Goal: Task Accomplishment & Management: Manage account settings

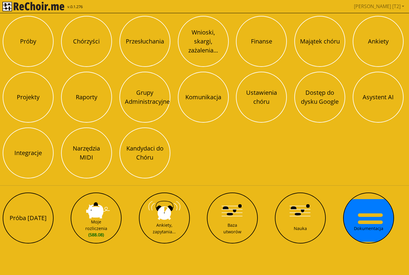
click at [147, 151] on button "Kandydaci do Chóru" at bounding box center [144, 152] width 51 height 51
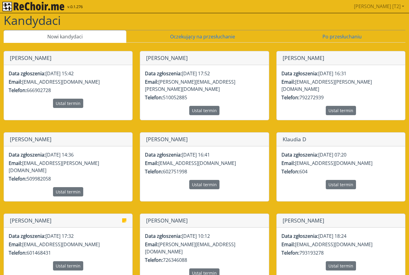
click at [215, 36] on link "Oczekujący na przesłuchanie" at bounding box center [202, 36] width 152 height 13
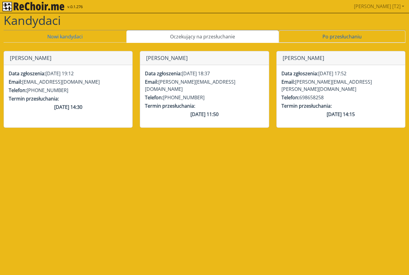
click at [333, 37] on link "Po przesłuchaniu" at bounding box center [342, 36] width 127 height 13
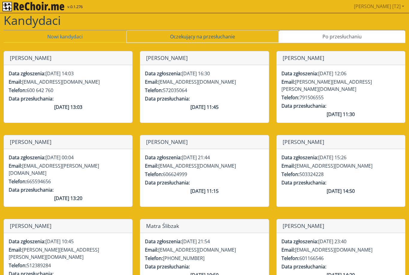
click at [219, 42] on link "Oczekujący na przesłuchanie" at bounding box center [202, 36] width 152 height 13
click at [146, 43] on link "Oczekujący na przesłuchanie" at bounding box center [202, 36] width 152 height 13
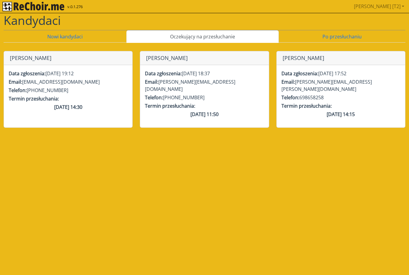
click at [82, 35] on link "Nowi kandydaci" at bounding box center [65, 36] width 123 height 13
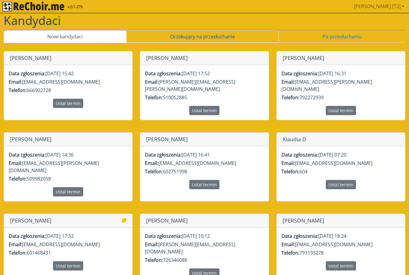
click at [198, 43] on link "Oczekujący na przesłuchanie" at bounding box center [202, 36] width 152 height 13
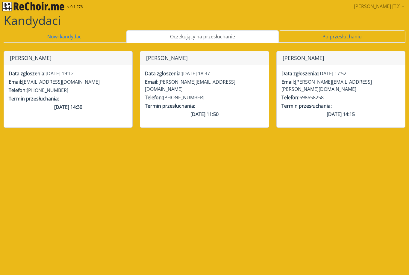
click at [327, 33] on link "Po przesłuchaniu" at bounding box center [342, 36] width 127 height 13
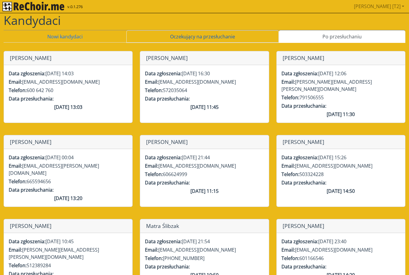
click at [218, 35] on link "Oczekujący na przesłuchanie" at bounding box center [202, 36] width 152 height 13
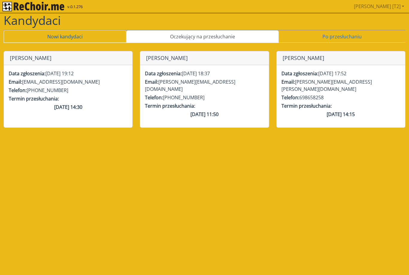
click at [85, 39] on link "Nowi kandydaci" at bounding box center [65, 36] width 123 height 13
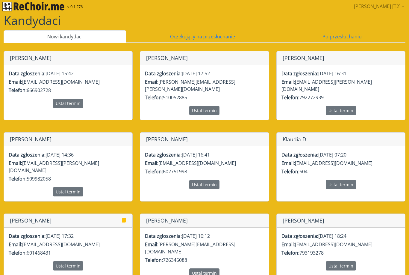
click at [105, 87] on p "Telefon: [PHONE_NUMBER]" at bounding box center [68, 90] width 119 height 7
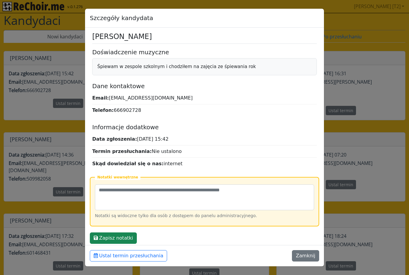
click at [309, 253] on button "Zamknij" at bounding box center [305, 255] width 27 height 11
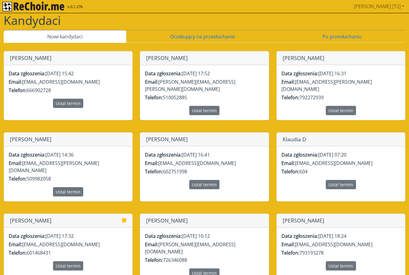
click at [123, 218] on icon at bounding box center [124, 220] width 4 height 4
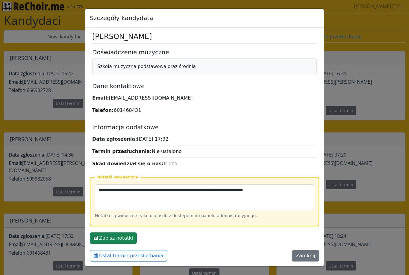
scroll to position [3, 0]
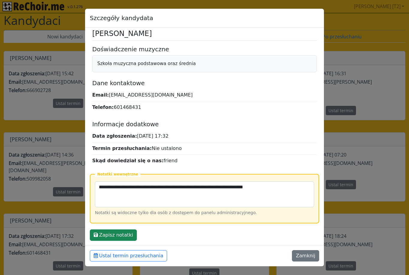
click at [306, 256] on button "Zamknij" at bounding box center [305, 255] width 27 height 11
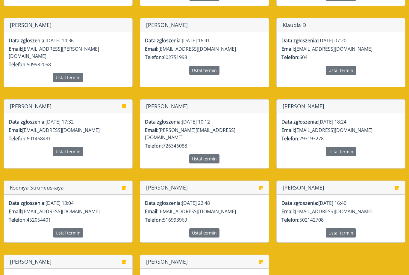
scroll to position [124, 0]
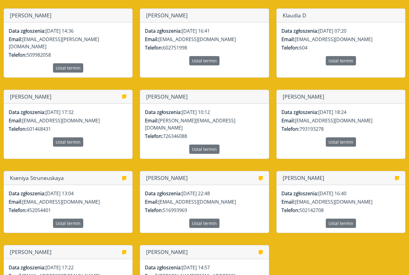
click at [124, 176] on icon at bounding box center [124, 178] width 4 height 4
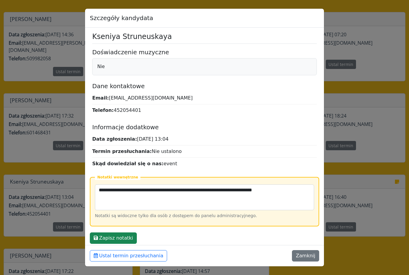
click at [307, 261] on button "Zamknij" at bounding box center [305, 255] width 27 height 11
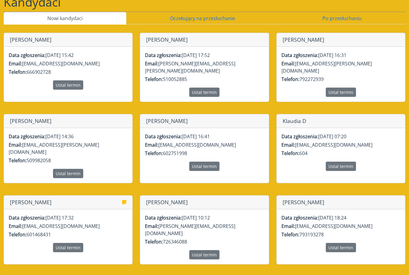
scroll to position [0, 0]
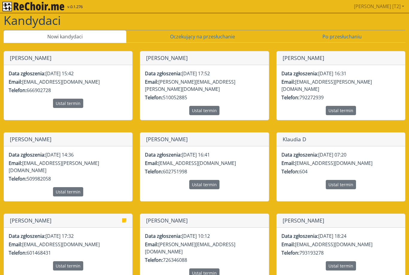
click at [57, 6] on img "rekłajer mi" at bounding box center [33, 7] width 62 height 10
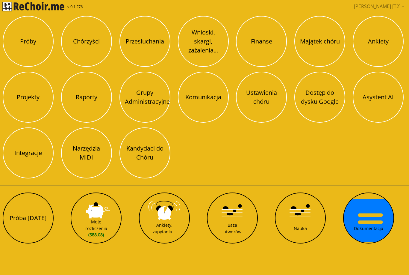
click at [138, 46] on button "Przesłuchania" at bounding box center [144, 41] width 51 height 51
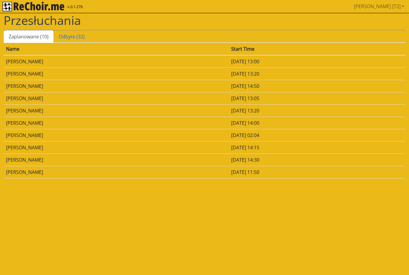
click at [75, 37] on link "Odbyte (32)" at bounding box center [72, 36] width 36 height 13
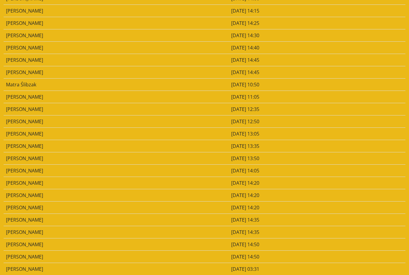
scroll to position [160, 0]
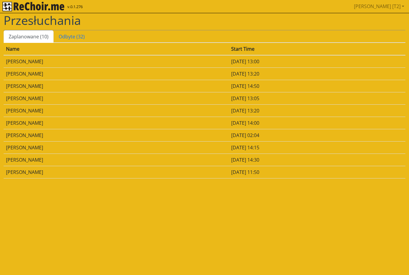
click at [344, 122] on td "[DATE] 14:00" at bounding box center [317, 122] width 177 height 12
click at [390, 8] on link "[PERSON_NAME] [T2]" at bounding box center [378, 6] width 55 height 12
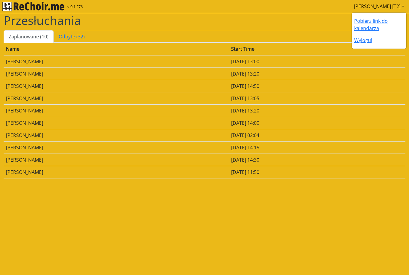
click at [377, 25] on link "Pobierz link do kalendarza" at bounding box center [371, 25] width 34 height 14
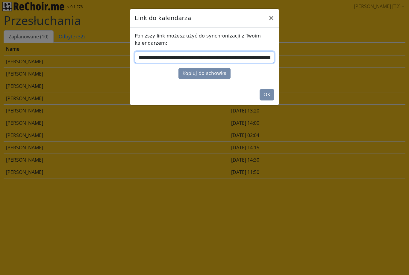
click at [248, 58] on input "**********" at bounding box center [205, 56] width 140 height 11
click at [241, 57] on input "**********" at bounding box center [205, 56] width 140 height 11
click at [242, 55] on input "**********" at bounding box center [205, 56] width 140 height 11
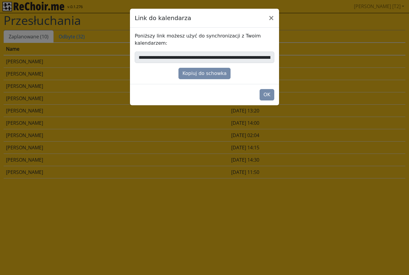
click at [229, 93] on footer "OK" at bounding box center [204, 94] width 149 height 21
